Goal: Complete application form: Complete application form

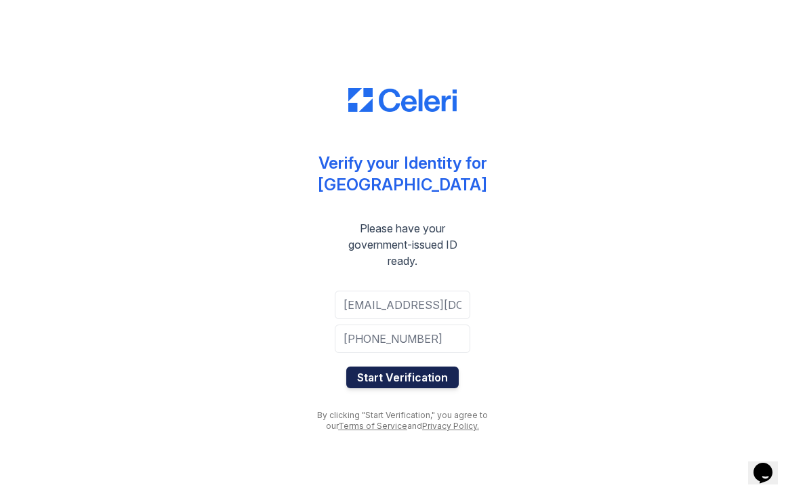
click at [413, 381] on button "Start Verification" at bounding box center [402, 377] width 112 height 22
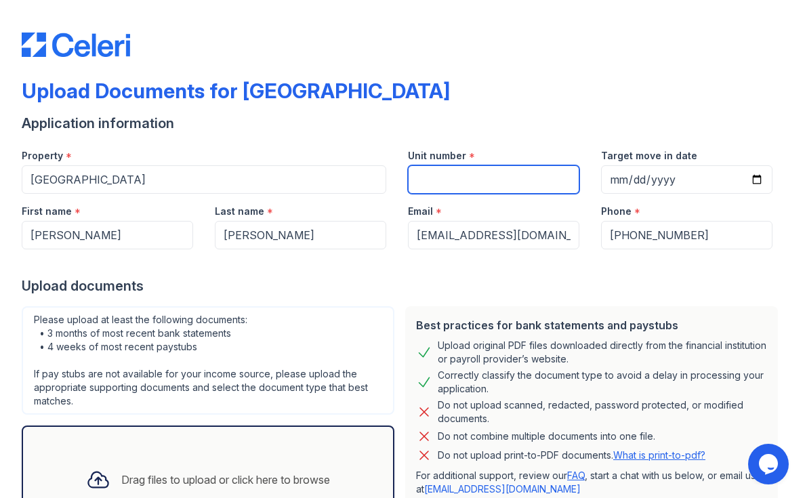
click at [530, 175] on input "Unit number" at bounding box center [493, 179] width 171 height 28
type input "1209"
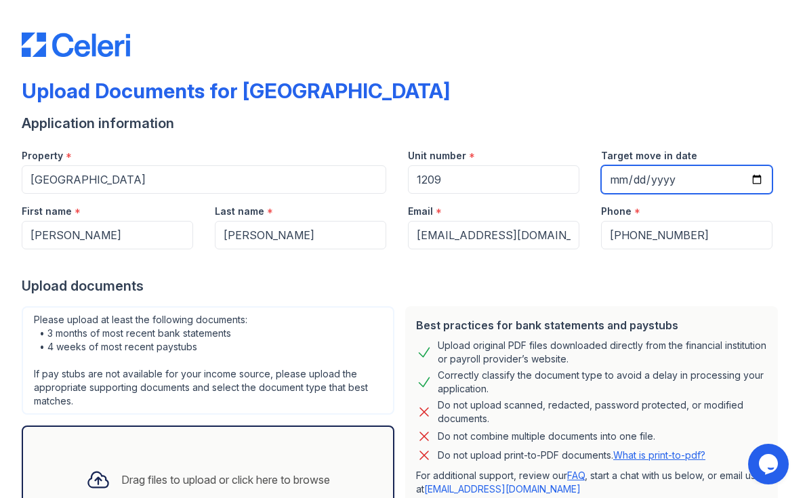
click at [666, 184] on input "Target move in date" at bounding box center [686, 179] width 171 height 28
click at [758, 179] on input "Target move in date" at bounding box center [686, 179] width 171 height 28
type input "2025-10-15"
click at [667, 255] on div at bounding box center [402, 262] width 761 height 27
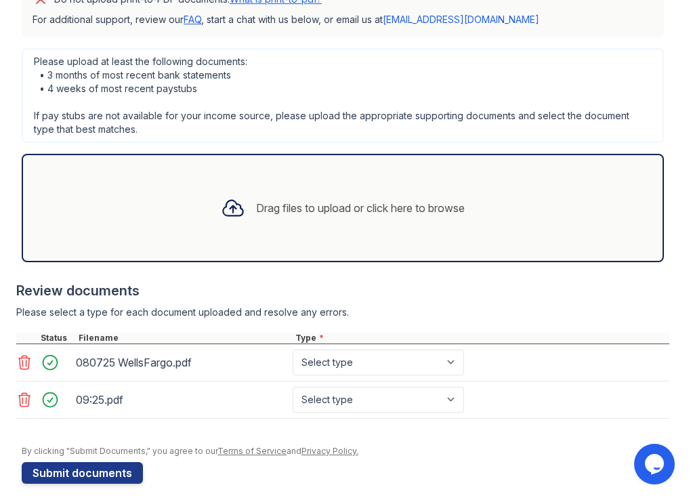
scroll to position [424, 0]
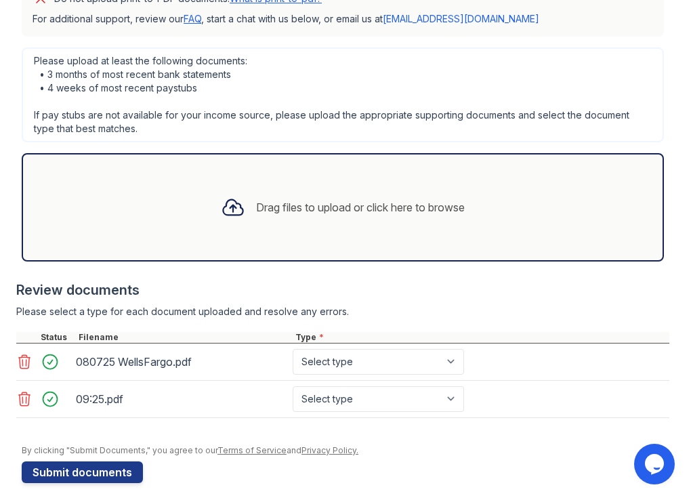
click at [21, 361] on icon at bounding box center [24, 362] width 16 height 16
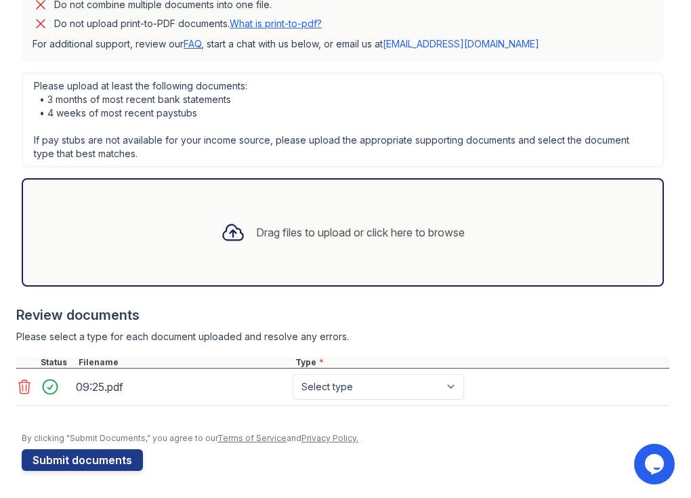
click at [27, 381] on icon at bounding box center [25, 387] width 12 height 14
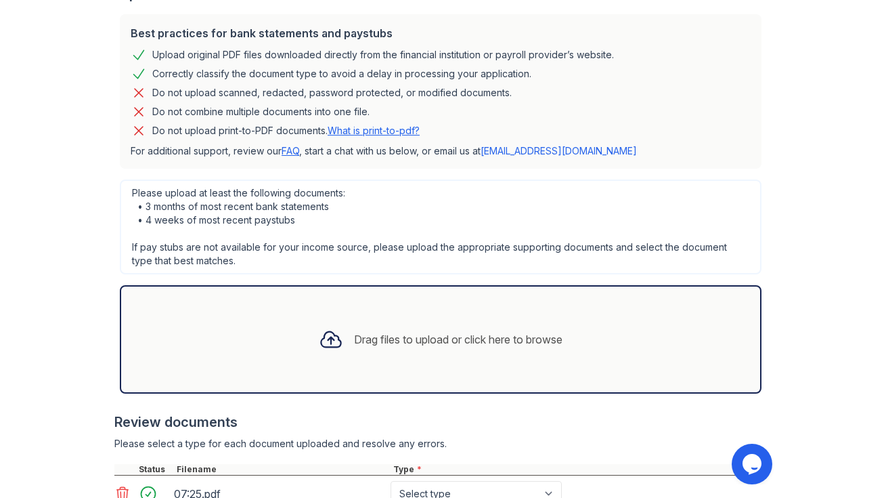
scroll to position [282, 0]
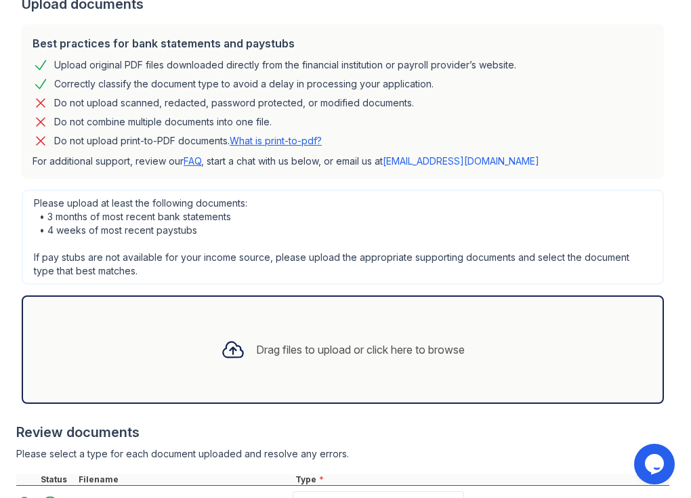
click at [296, 144] on link "What is print-to-pdf?" at bounding box center [276, 141] width 92 height 12
drag, startPoint x: 53, startPoint y: 142, endPoint x: 228, endPoint y: 140, distance: 174.7
click at [228, 140] on div "Do not upload print-to-PDF documents. What is print-to-pdf?" at bounding box center [343, 141] width 620 height 16
click at [283, 201] on div "Please upload at least the following documents: • 3 months of most recent bank …" at bounding box center [343, 237] width 642 height 95
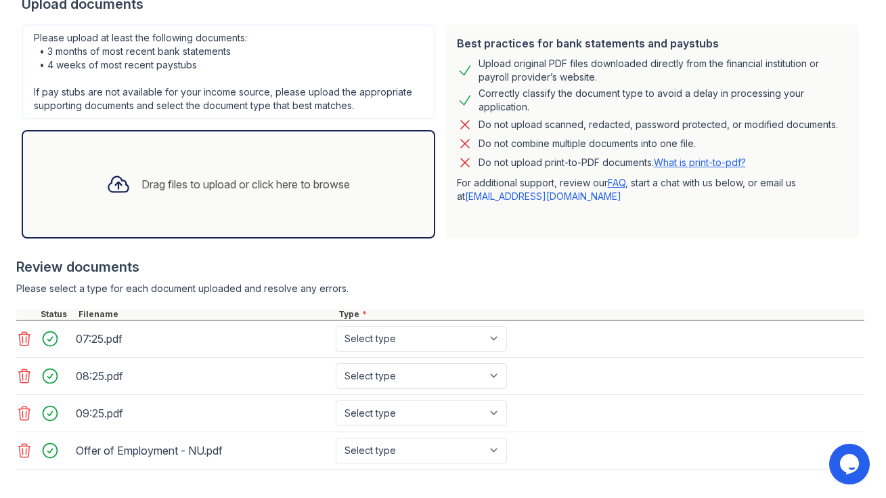
click at [20, 456] on icon at bounding box center [25, 451] width 12 height 14
click at [20, 337] on icon at bounding box center [24, 338] width 16 height 16
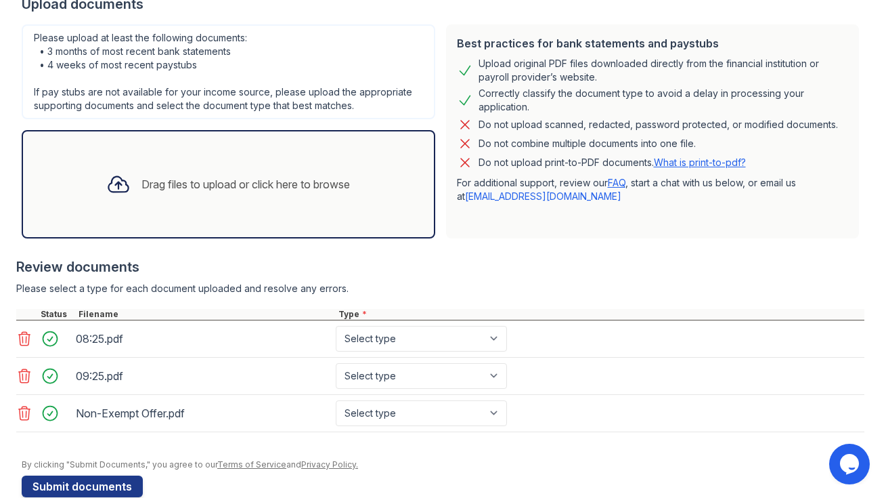
click at [24, 341] on icon at bounding box center [24, 338] width 16 height 16
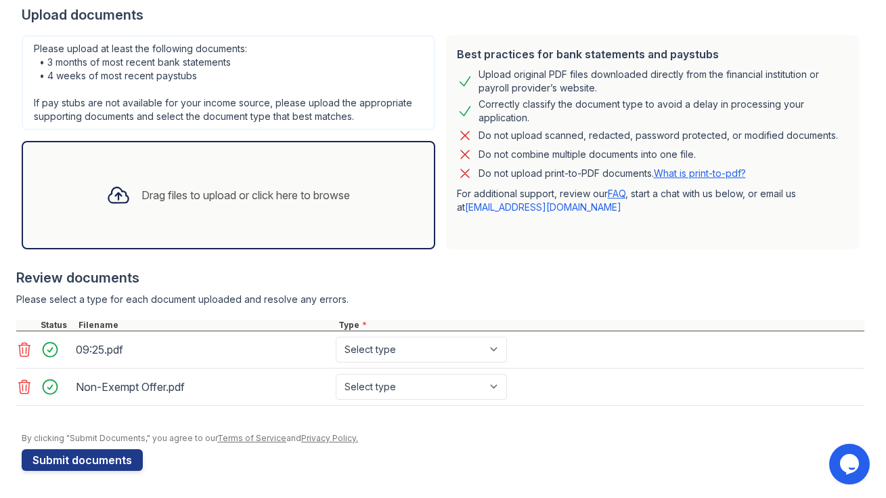
click at [24, 343] on icon at bounding box center [25, 350] width 12 height 14
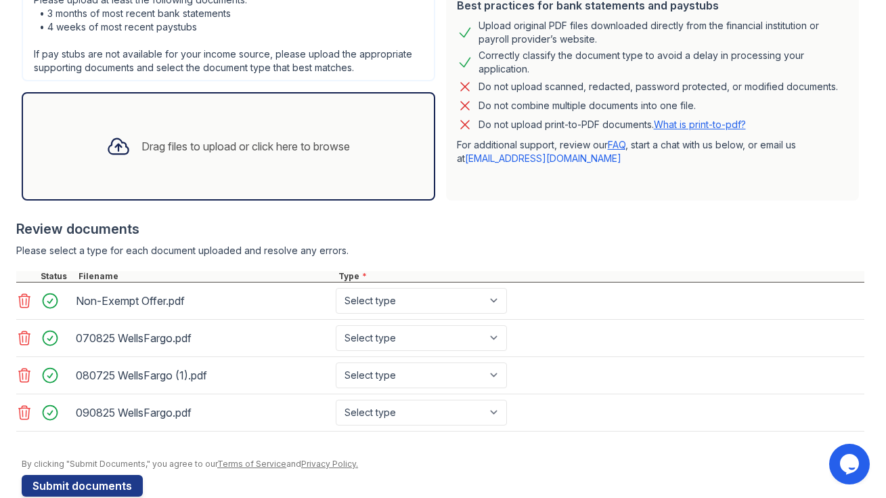
scroll to position [345, 0]
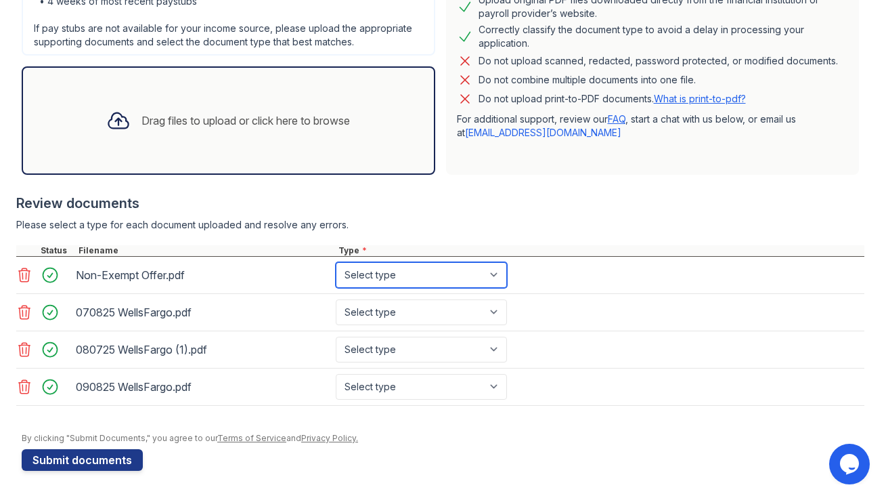
click at [402, 271] on select "Select type Paystub Bank Statement Offer Letter Tax Documents Benefit Award Let…" at bounding box center [421, 275] width 171 height 26
select select "offer_letter"
click at [336, 262] on select "Select type Paystub Bank Statement Offer Letter Tax Documents Benefit Award Let…" at bounding box center [421, 275] width 171 height 26
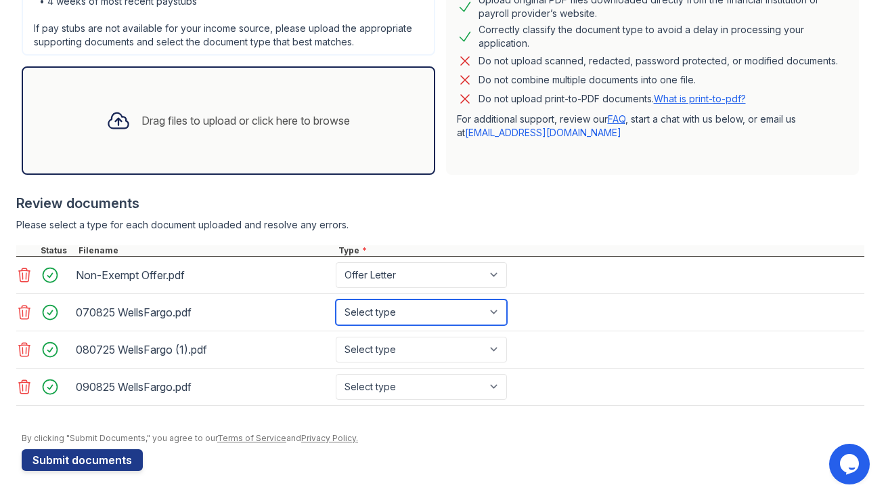
click at [403, 309] on select "Select type Paystub Bank Statement Offer Letter Tax Documents Benefit Award Let…" at bounding box center [421, 312] width 171 height 26
select select "bank_statement"
click at [336, 299] on select "Select type Paystub Bank Statement Offer Letter Tax Documents Benefit Award Let…" at bounding box center [421, 312] width 171 height 26
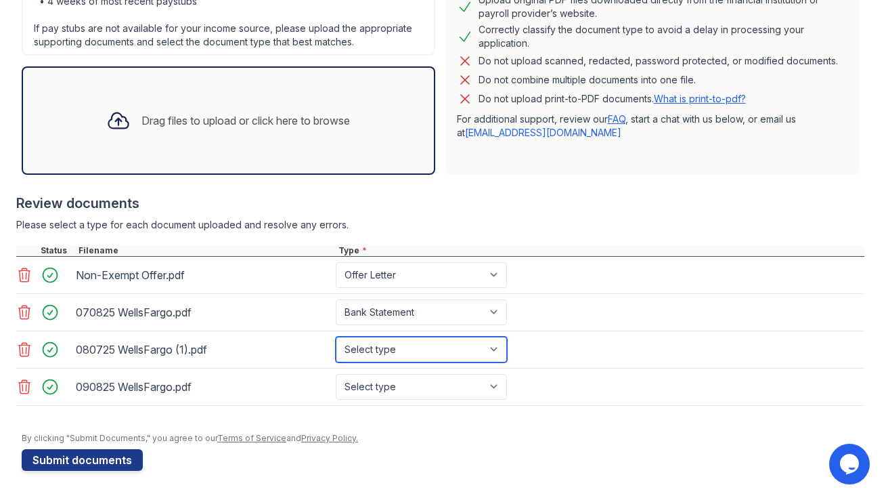
click at [406, 347] on select "Select type Paystub Bank Statement Offer Letter Tax Documents Benefit Award Let…" at bounding box center [421, 350] width 171 height 26
select select "bank_statement"
click at [336, 337] on select "Select type Paystub Bank Statement Offer Letter Tax Documents Benefit Award Let…" at bounding box center [421, 350] width 171 height 26
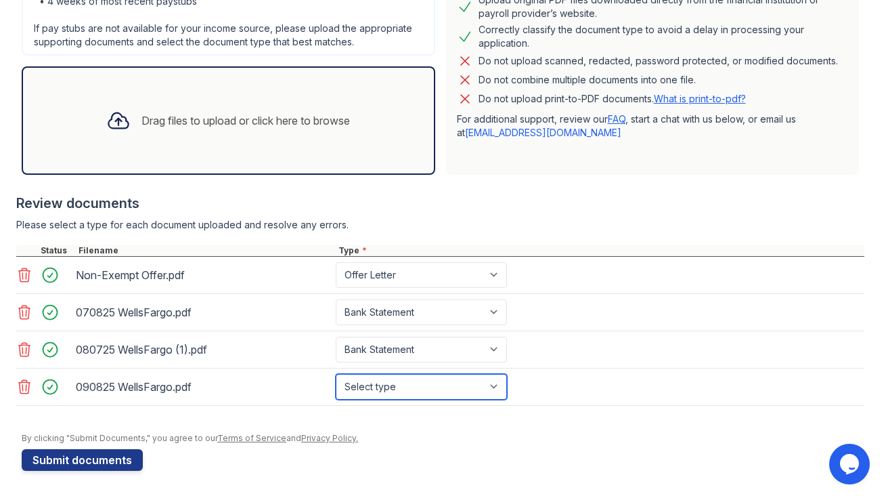
click at [417, 381] on select "Select type Paystub Bank Statement Offer Letter Tax Documents Benefit Award Let…" at bounding box center [421, 387] width 171 height 26
select select "bank_statement"
click at [336, 374] on select "Select type Paystub Bank Statement Offer Letter Tax Documents Benefit Award Let…" at bounding box center [421, 387] width 171 height 26
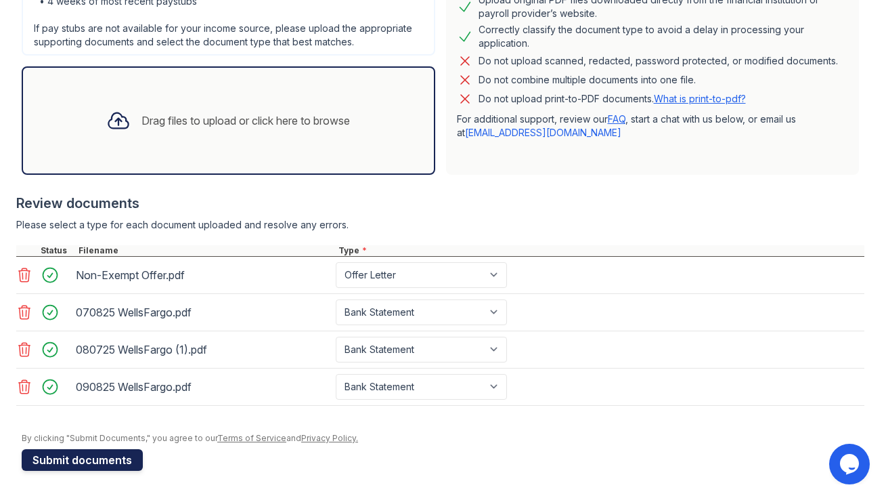
click at [107, 461] on button "Submit documents" at bounding box center [82, 460] width 121 height 22
